Goal: Information Seeking & Learning: Understand process/instructions

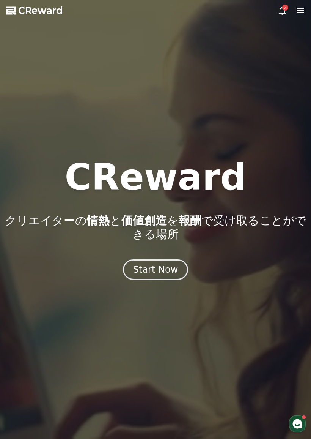
click at [284, 7] on div "2" at bounding box center [286, 8] width 6 height 6
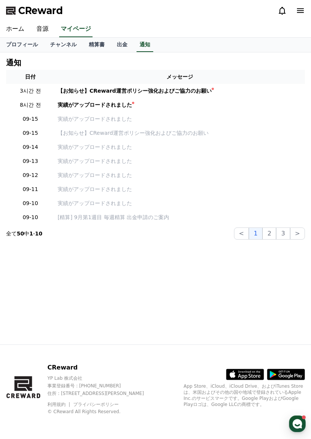
click at [123, 104] on div "実績がアップロードされました" at bounding box center [95, 105] width 74 height 8
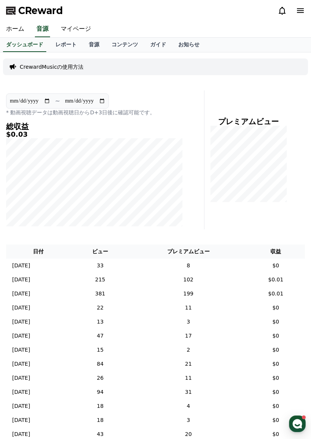
click at [279, 13] on icon at bounding box center [282, 10] width 9 height 9
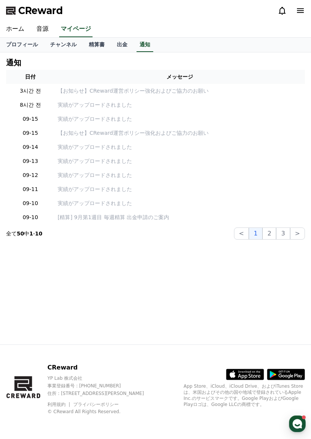
click at [197, 92] on p "【お知らせ】CReward運営ポリシー強化およびご協力のお願い" at bounding box center [180, 91] width 245 height 8
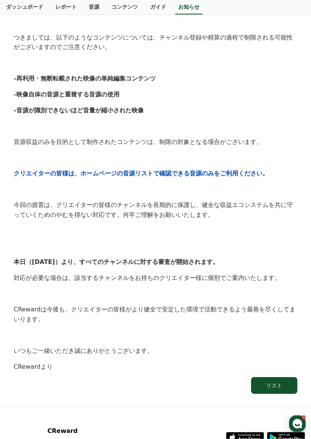
scroll to position [204, 0]
click at [152, 6] on link "ガイド" at bounding box center [158, 7] width 28 height 14
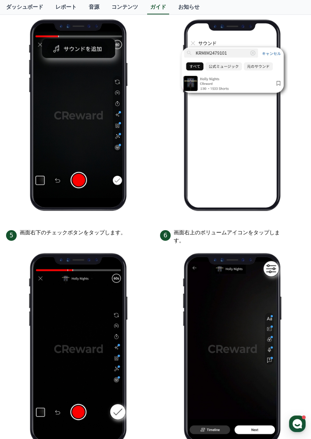
scroll to position [387, 0]
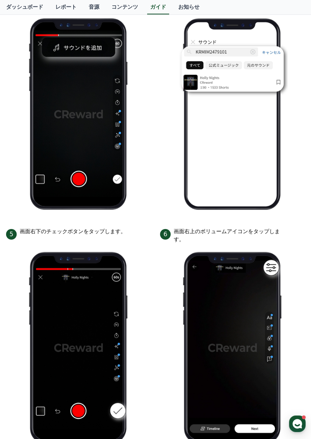
click at [259, 300] on img at bounding box center [232, 347] width 111 height 208
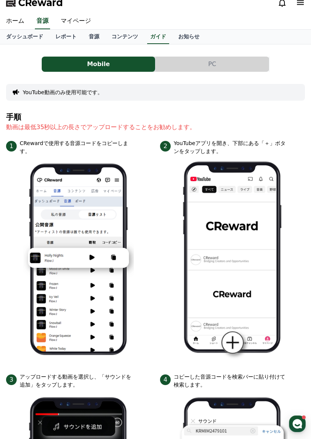
scroll to position [0, 0]
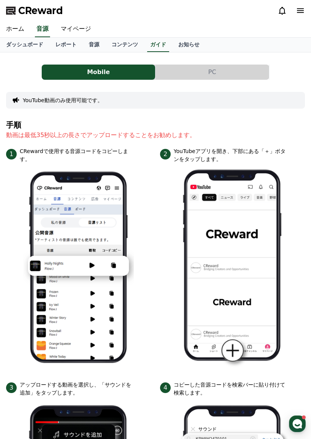
click at [19, 32] on link "ホーム" at bounding box center [15, 29] width 30 height 16
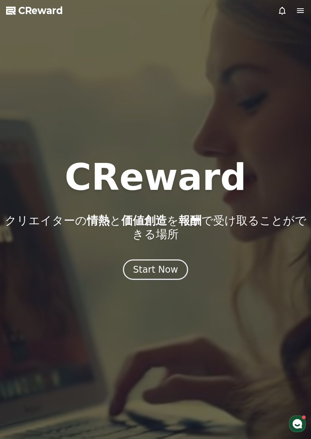
click at [13, 13] on icon at bounding box center [11, 10] width 11 height 11
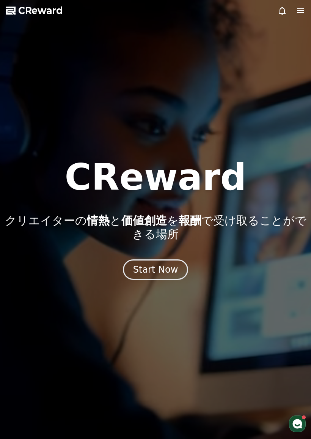
click at [296, 14] on icon at bounding box center [300, 10] width 9 height 9
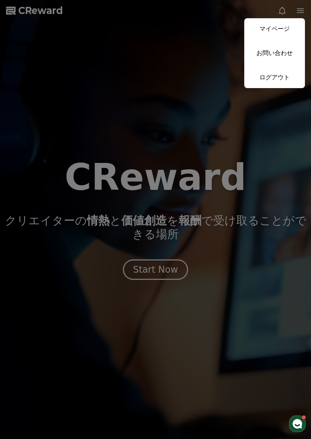
click at [290, 31] on link "マイページ" at bounding box center [275, 28] width 61 height 21
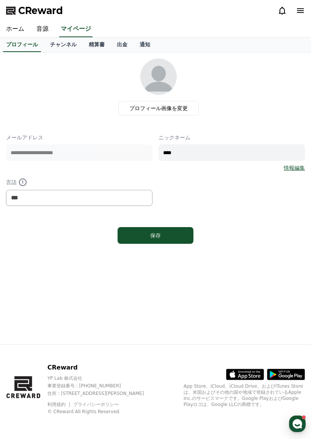
click at [49, 30] on link "音源" at bounding box center [42, 29] width 24 height 16
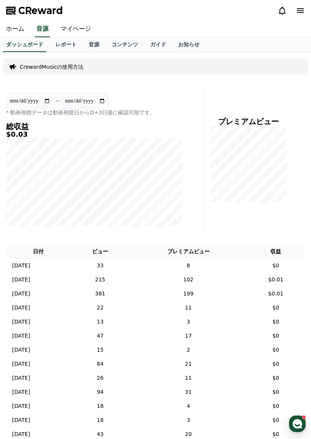
click at [185, 47] on link "お知らせ" at bounding box center [188, 45] width 33 height 14
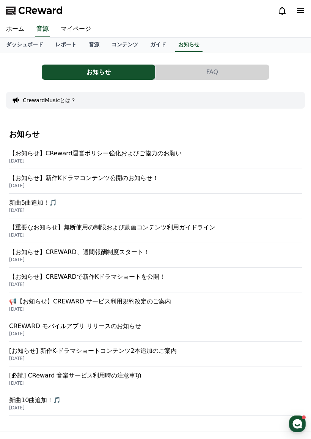
click at [208, 74] on button "FAQ" at bounding box center [213, 72] width 114 height 15
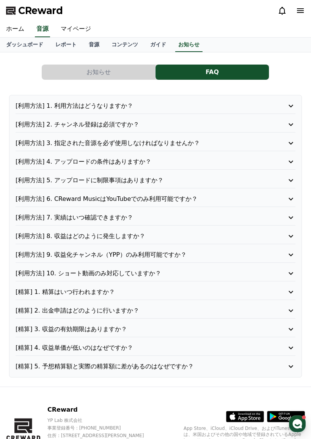
click at [262, 139] on p "[利用方法] 3. 指定された音源を必ず使用しなければなりませんか？" at bounding box center [145, 143] width 258 height 9
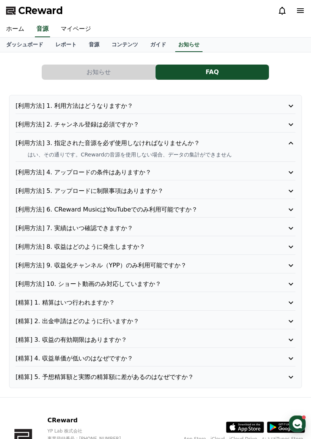
click at [250, 176] on p "[利用方法] 4. アップロードの条件はありますか？" at bounding box center [145, 172] width 258 height 9
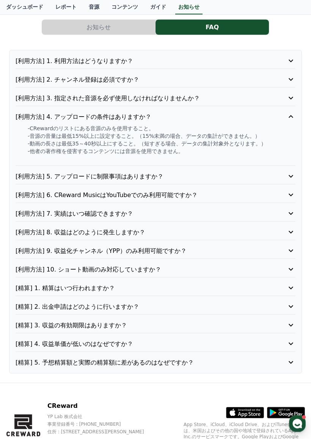
scroll to position [47, 0]
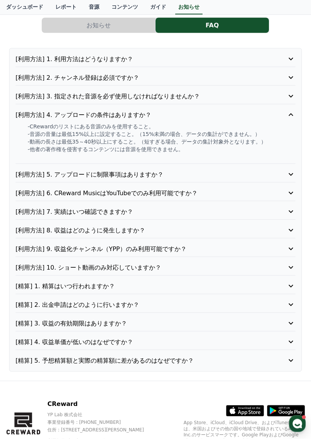
click at [237, 192] on p "[利用方法] 6. CReward MusicはYouTubeでのみ利用可能ですか？" at bounding box center [145, 193] width 258 height 9
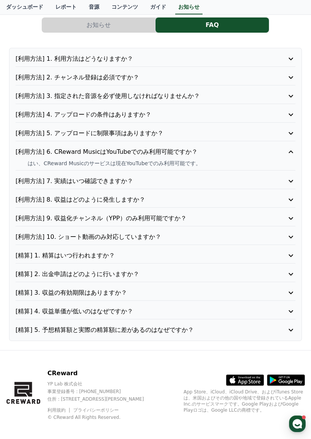
click at [235, 233] on p "[利用方法] 10. ショート動画のみ対応していますか？" at bounding box center [145, 236] width 258 height 9
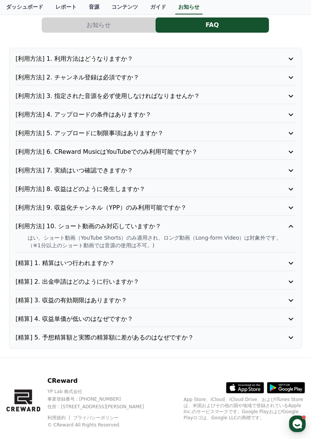
click at [169, 317] on p "[精算] 4. 収益単価が低いのはなぜですか？" at bounding box center [145, 318] width 258 height 9
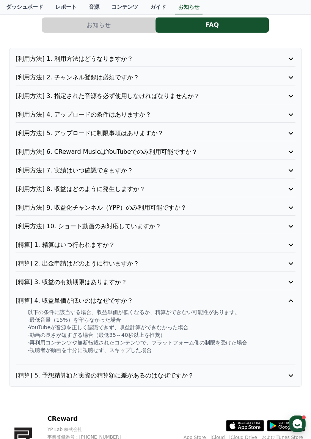
click at [179, 367] on div "[利用方法] 1. 利用方法はどうなりますか？ [利用方法] 2. チャンネル登録は必須ですか？ [利用方法] 3. 指定された音源を必ず使用しなければなりま…" at bounding box center [155, 217] width 293 height 339
click at [192, 373] on p "[精算] 5. 予想精算額と実際の精算額に差があるのはなぜですか？" at bounding box center [145, 375] width 258 height 9
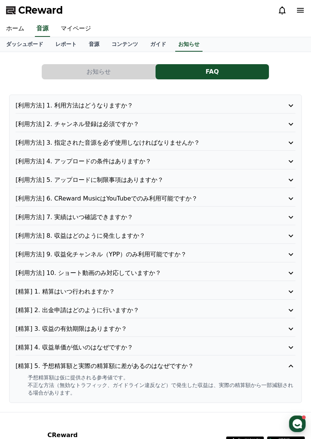
scroll to position [0, 0]
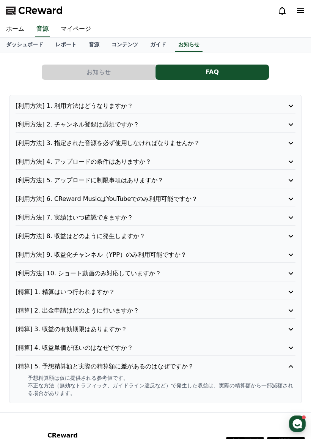
click at [270, 142] on p "[利用方法] 3. 指定された音源を必ず使用しなければなりませんか？" at bounding box center [145, 143] width 258 height 9
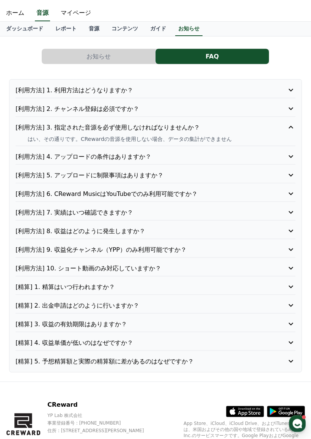
scroll to position [53, 0]
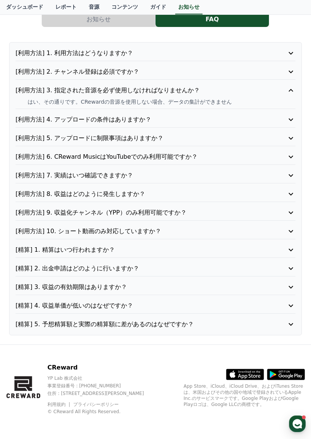
click at [300, 420] on icon "button" at bounding box center [297, 423] width 11 height 11
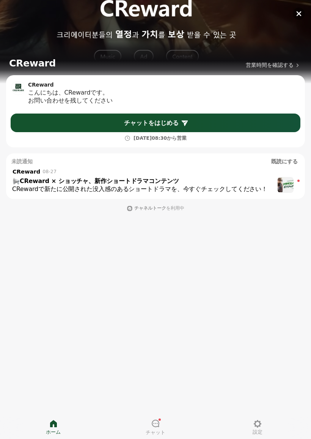
click at [302, 12] on icon "button" at bounding box center [299, 13] width 5 height 5
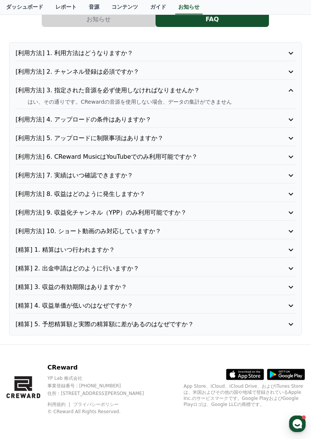
scroll to position [0, 0]
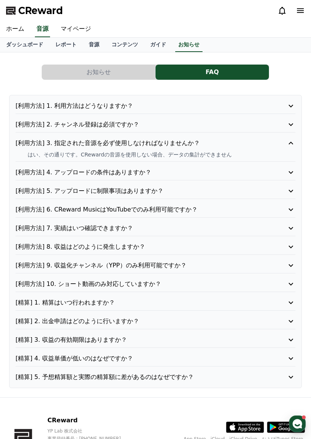
click at [122, 44] on link "コンテンツ" at bounding box center [125, 45] width 39 height 14
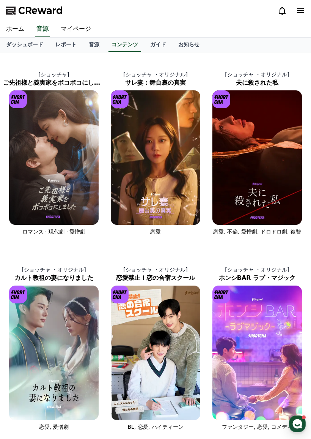
click at [88, 41] on link "音源" at bounding box center [94, 45] width 23 height 14
